Goal: Find specific page/section: Find specific page/section

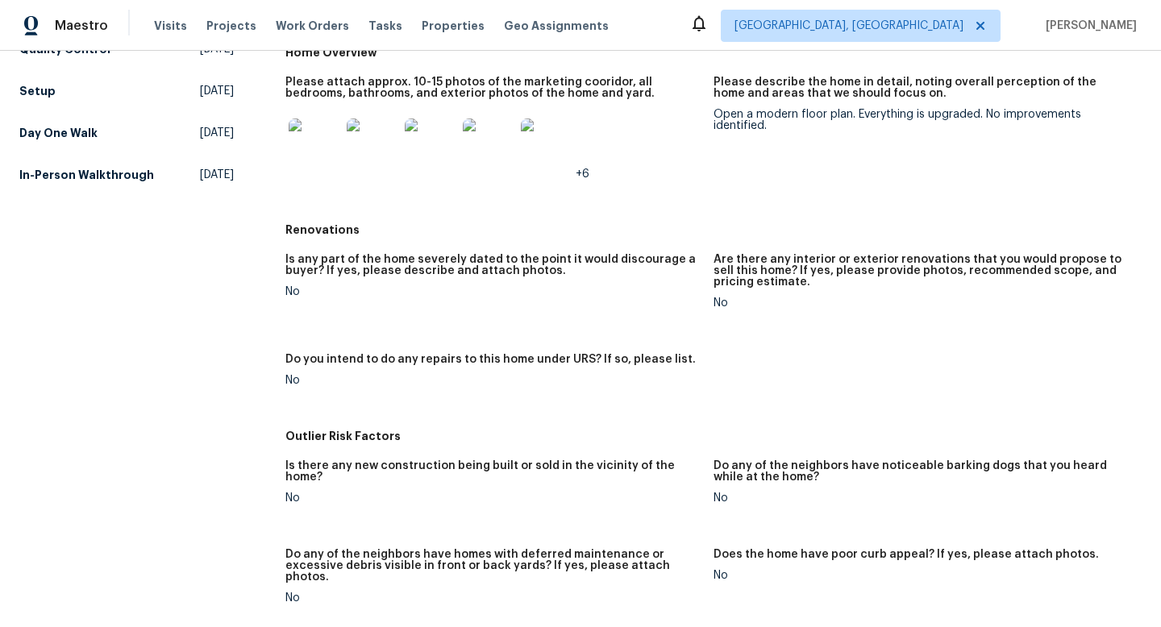
scroll to position [424, 0]
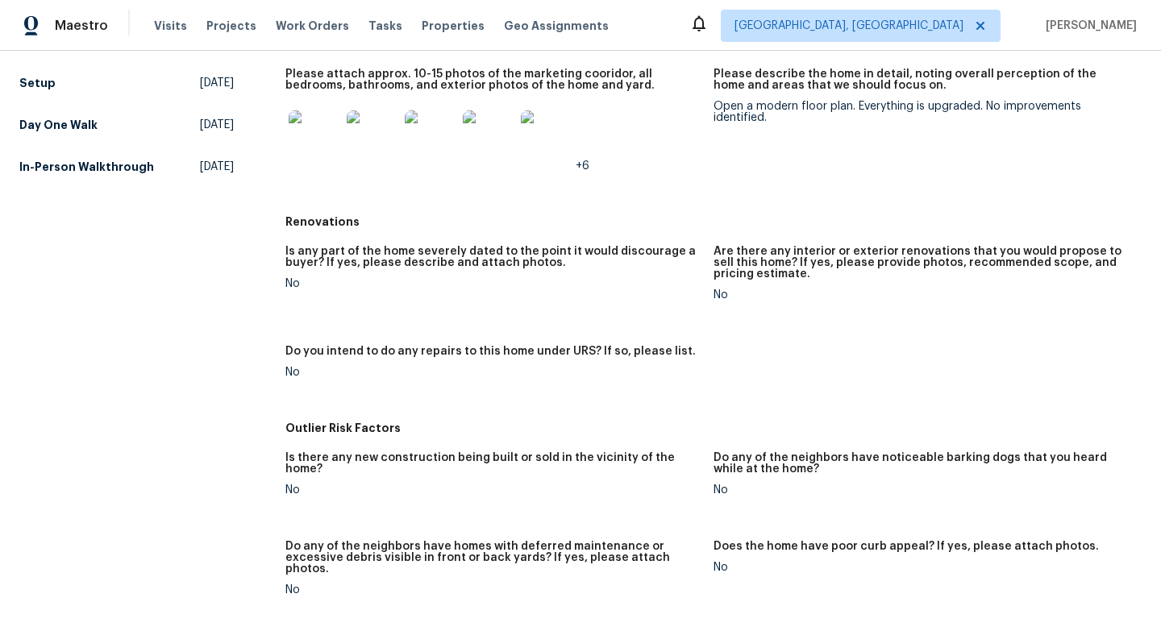
click at [314, 124] on img at bounding box center [315, 136] width 52 height 52
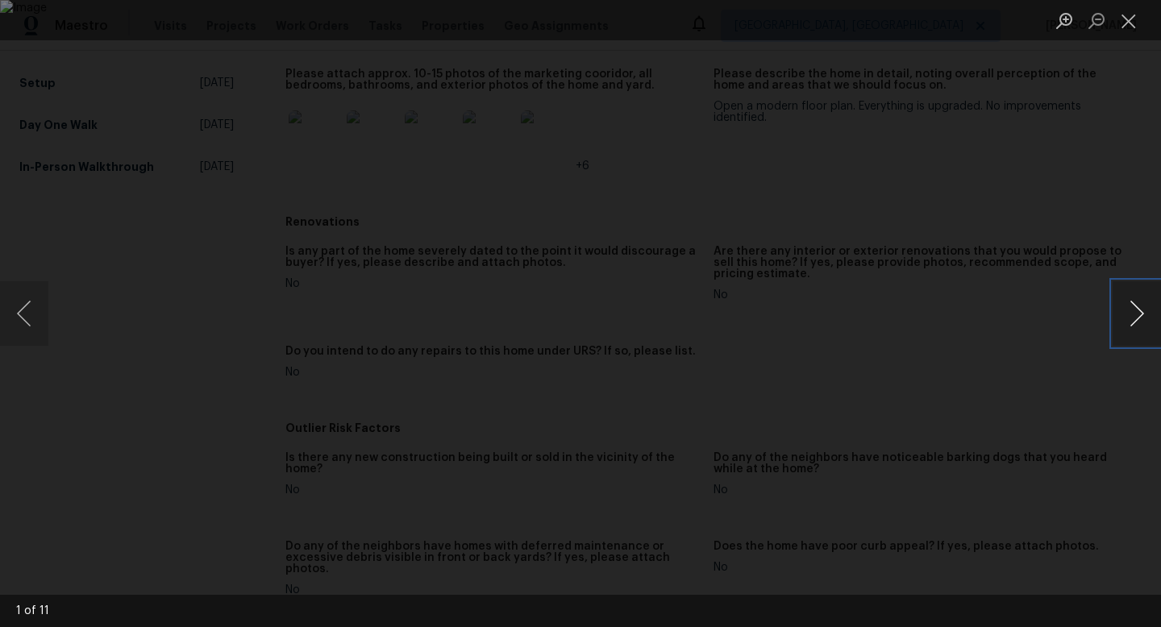
click at [1142, 288] on button "Next image" at bounding box center [1136, 313] width 48 height 64
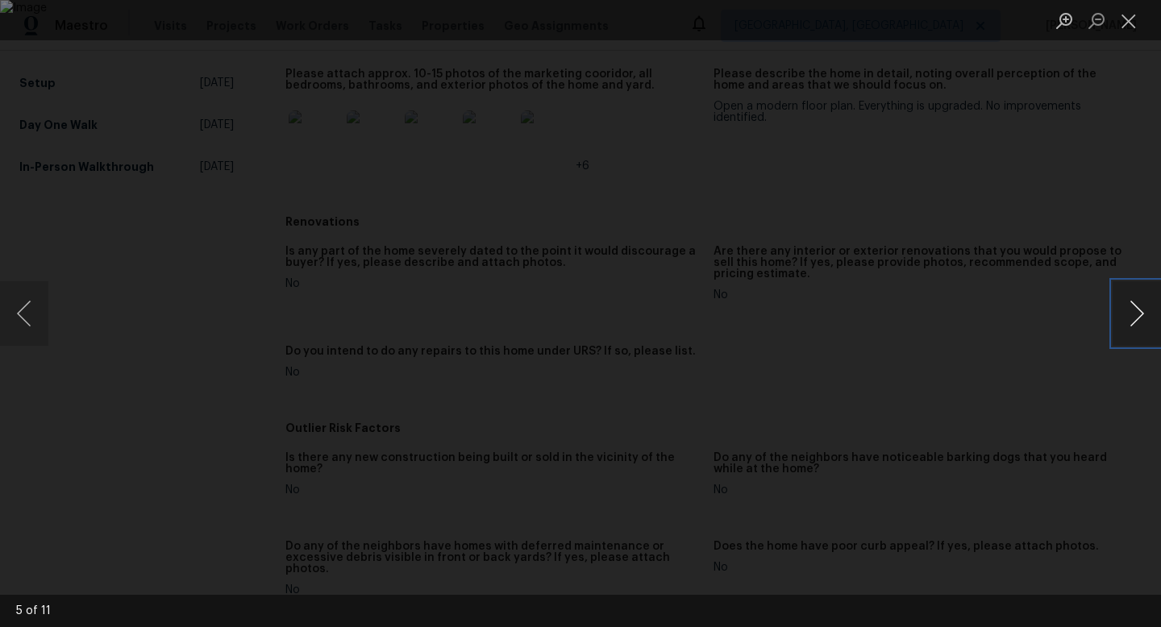
click at [1142, 288] on button "Next image" at bounding box center [1136, 313] width 48 height 64
click at [1132, 228] on div "Lightbox" at bounding box center [580, 313] width 1161 height 627
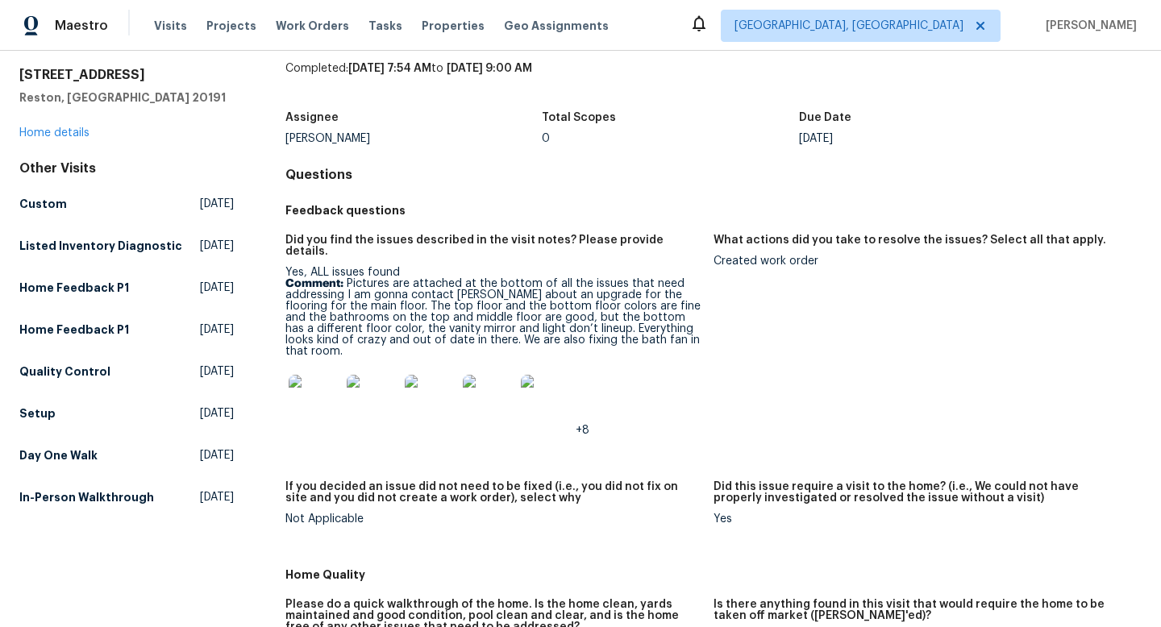
scroll to position [62, 0]
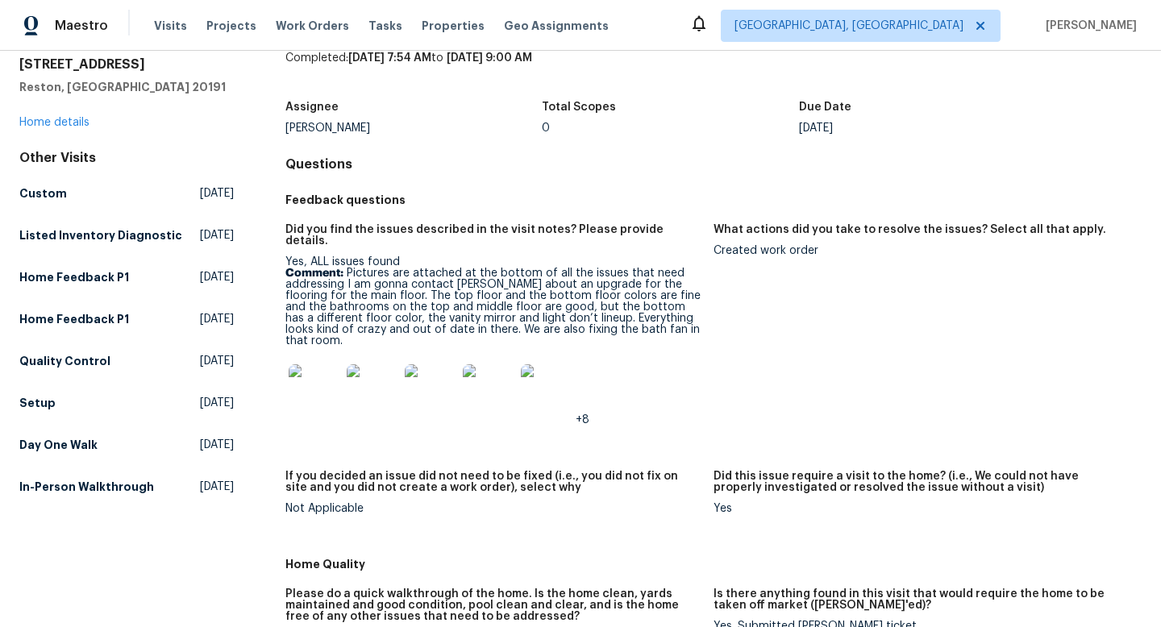
click at [324, 369] on img at bounding box center [315, 390] width 52 height 52
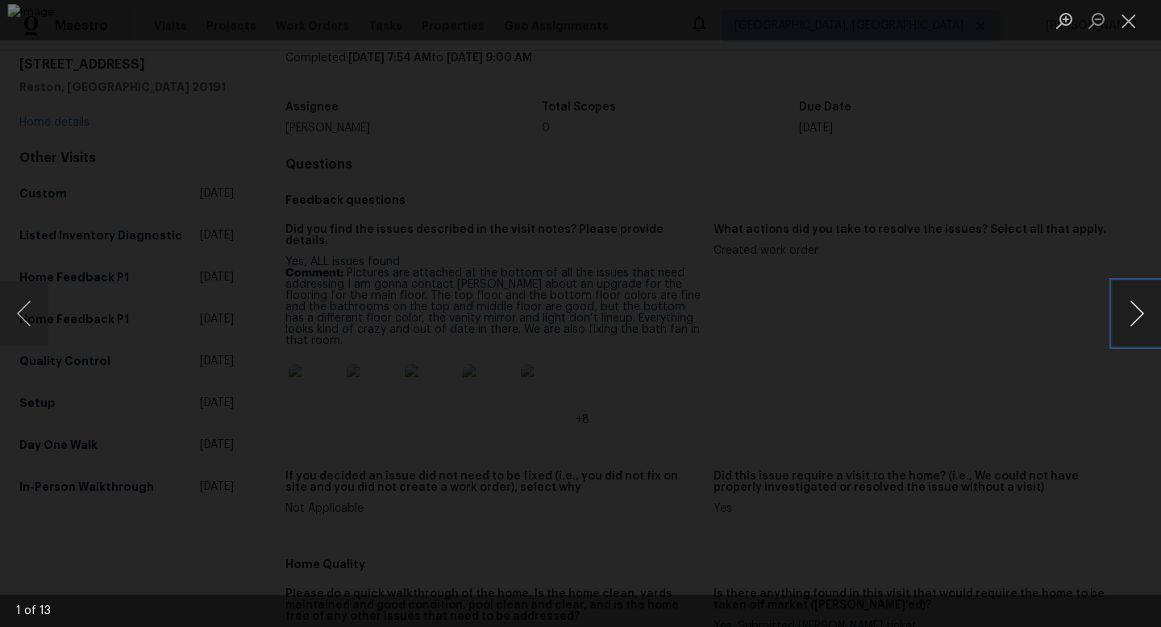
click at [1140, 304] on button "Next image" at bounding box center [1136, 313] width 48 height 64
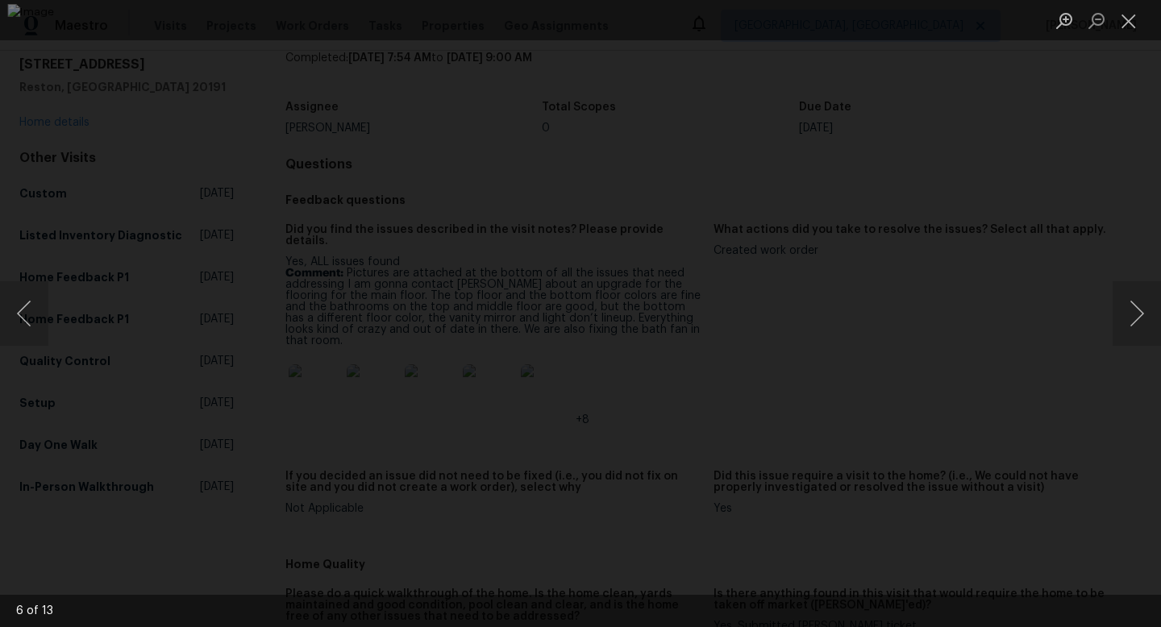
click at [1150, 214] on div "Lightbox" at bounding box center [580, 313] width 1161 height 627
click at [1069, 226] on div "Lightbox" at bounding box center [580, 313] width 1161 height 627
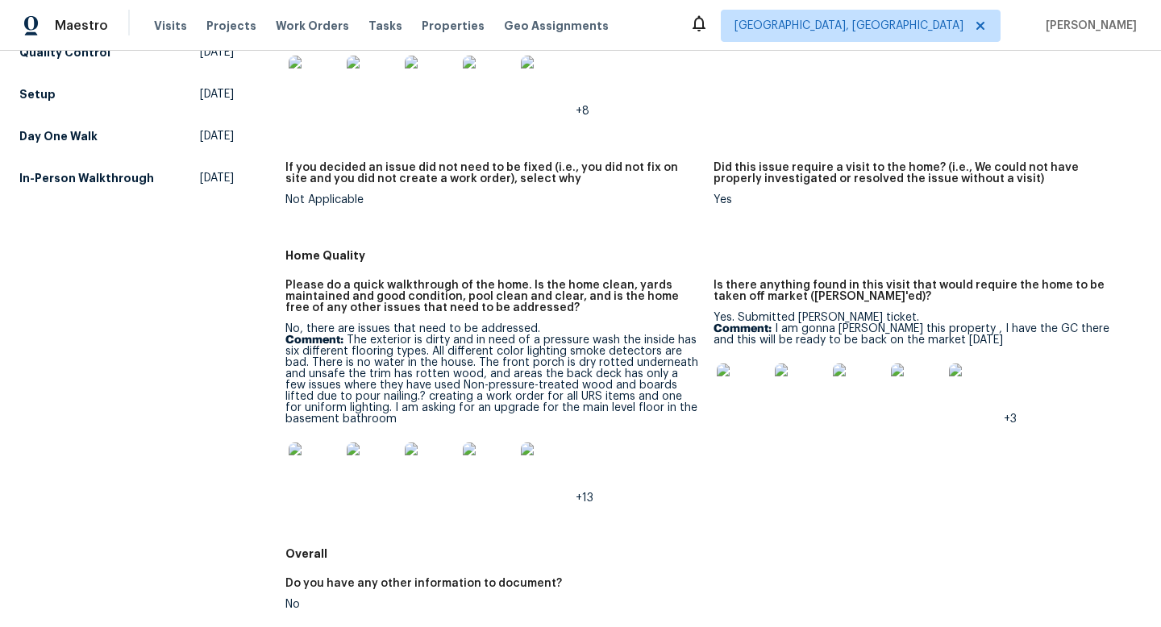
scroll to position [0, 0]
